Goal: Task Accomplishment & Management: Manage account settings

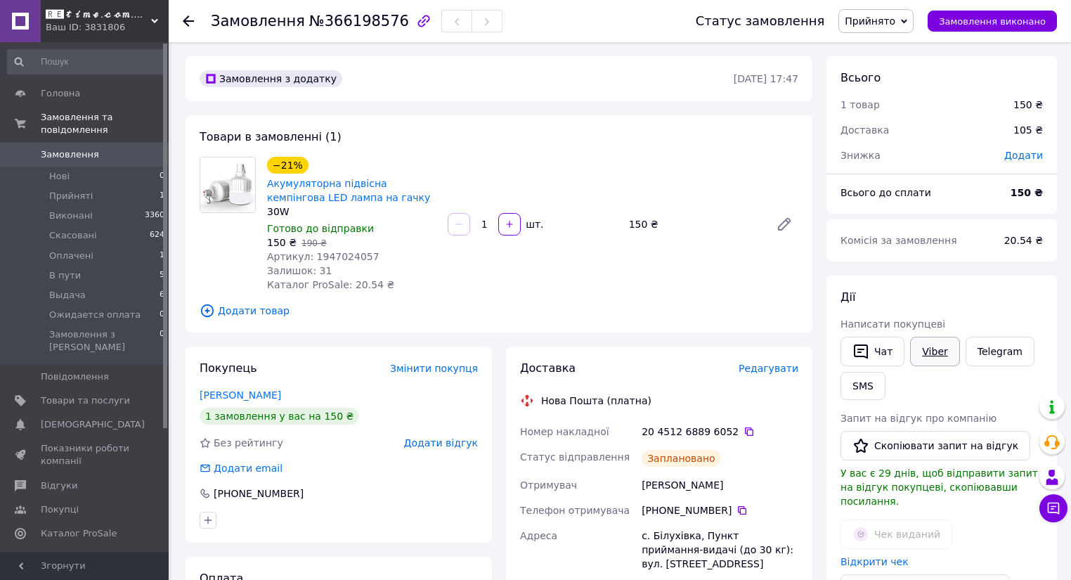
click at [924, 349] on link "Viber" at bounding box center [934, 352] width 49 height 30
click at [927, 359] on link "Viber" at bounding box center [934, 352] width 49 height 30
click at [946, 351] on link "Viber" at bounding box center [934, 352] width 49 height 30
click at [93, 246] on li "Оплачені 1" at bounding box center [86, 256] width 173 height 20
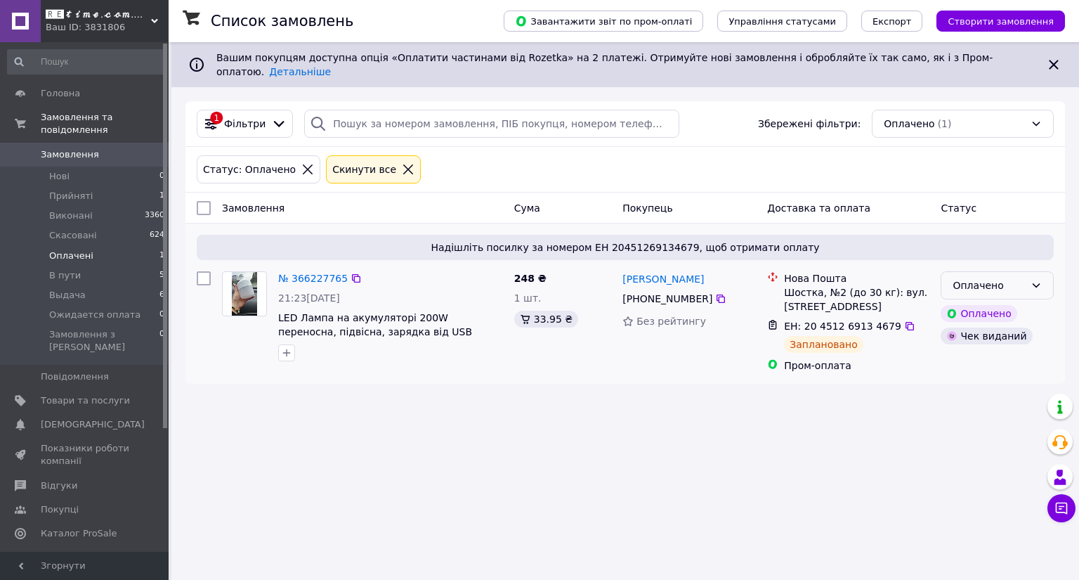
click at [1021, 278] on div "Оплачено" at bounding box center [989, 285] width 72 height 15
click at [1020, 304] on li "Прийнято" at bounding box center [998, 304] width 112 height 25
